Goal: Find specific page/section: Find specific page/section

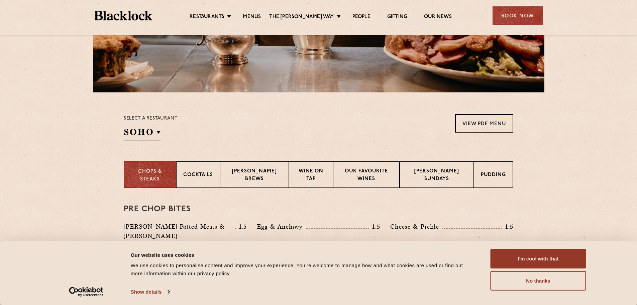
scroll to position [234, 0]
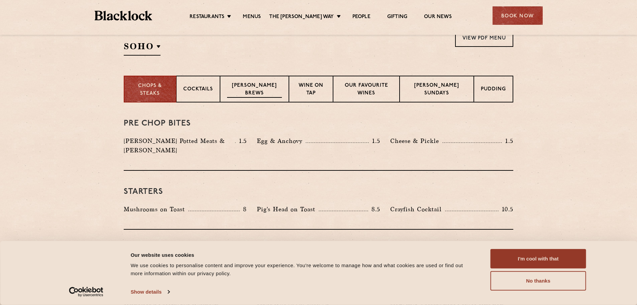
click at [250, 91] on p "[PERSON_NAME] Brews" at bounding box center [254, 90] width 55 height 16
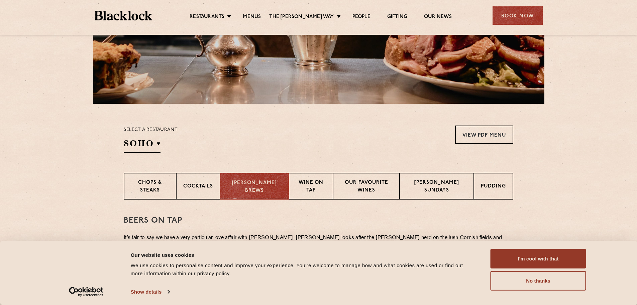
scroll to position [0, 0]
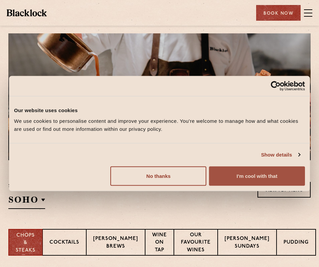
click at [250, 176] on button "I'm cool with that" at bounding box center [257, 176] width 96 height 19
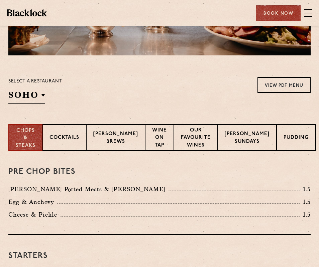
scroll to position [201, 0]
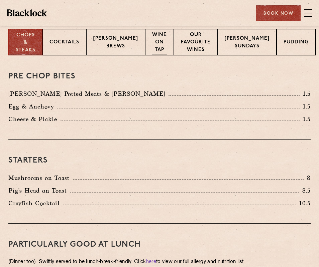
click at [163, 35] on p "Wine on Tap" at bounding box center [159, 42] width 15 height 23
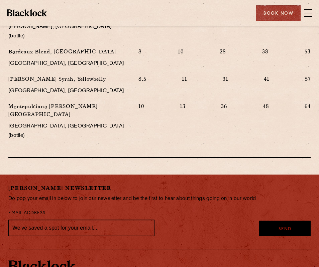
scroll to position [760, 0]
